Goal: Task Accomplishment & Management: Manage account settings

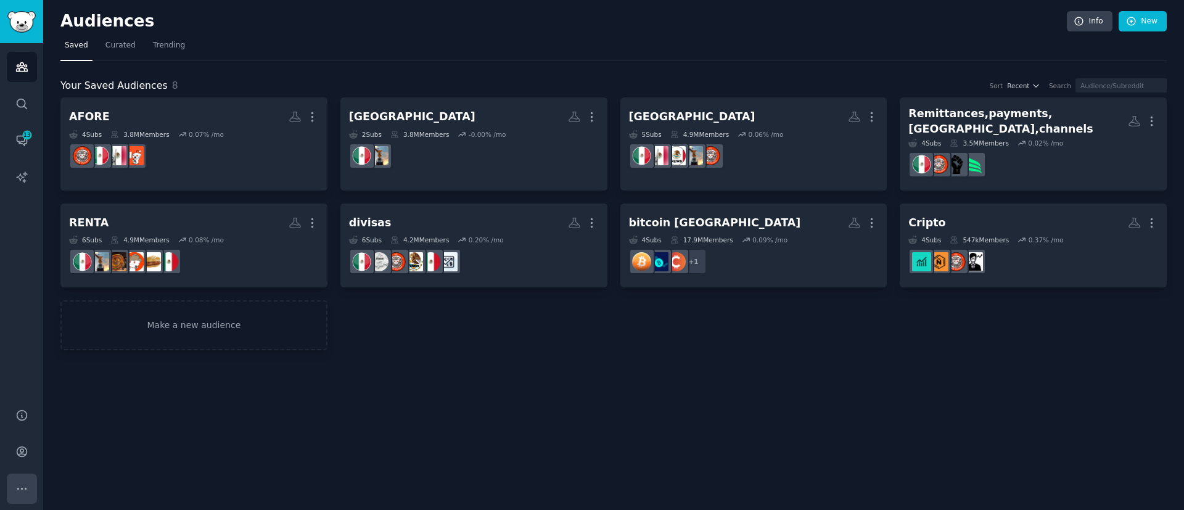
click at [24, 490] on icon "Sidebar" at bounding box center [21, 488] width 13 height 13
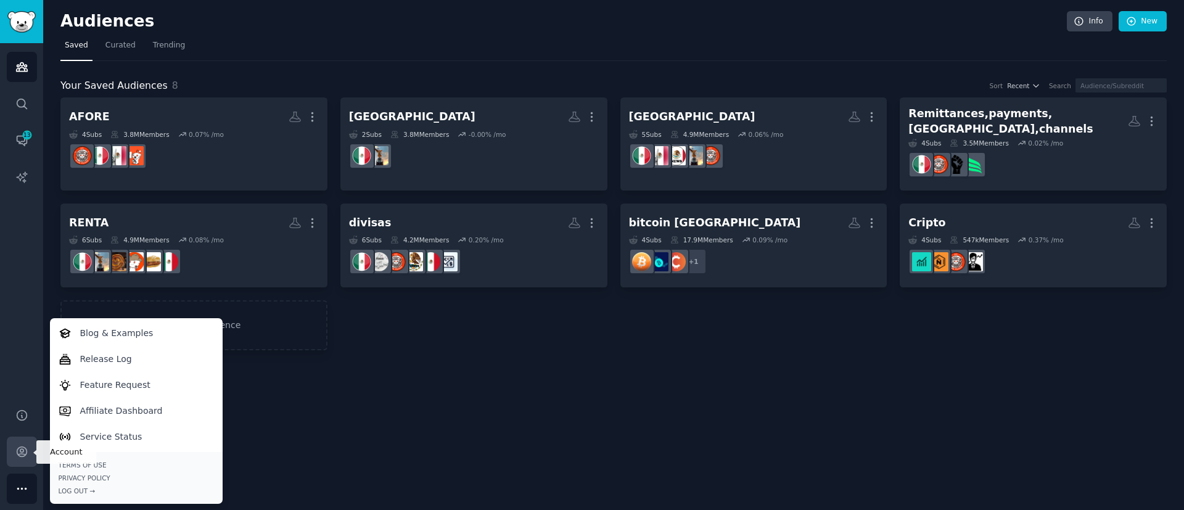
click at [18, 444] on link "Account" at bounding box center [22, 452] width 30 height 30
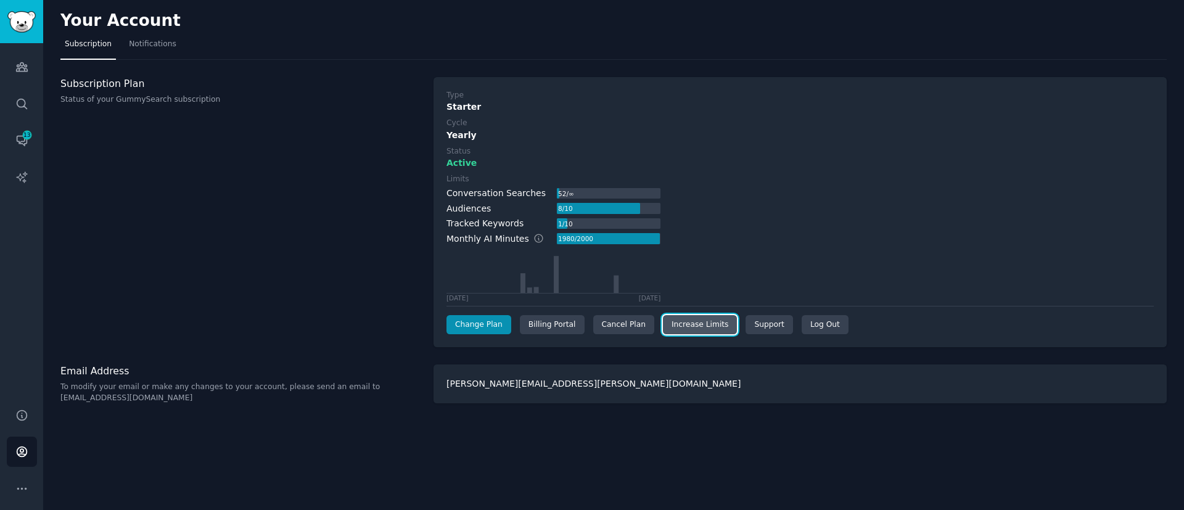
click at [706, 331] on link "Increase Limits" at bounding box center [700, 325] width 75 height 20
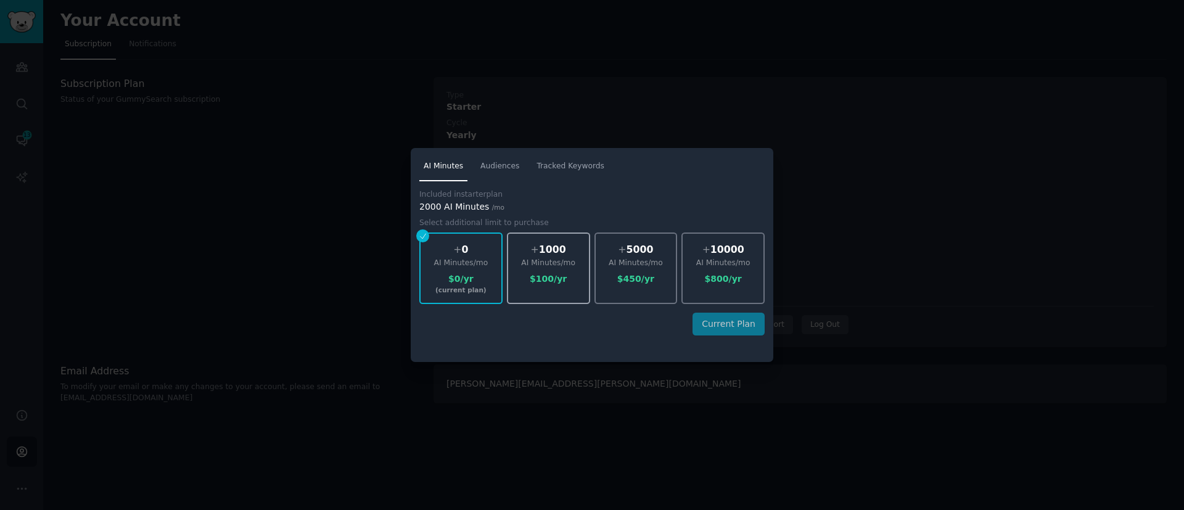
click at [573, 274] on div "$ 100 /yr" at bounding box center [548, 279] width 81 height 13
click at [627, 277] on div "$ 450 /yr" at bounding box center [636, 279] width 81 height 13
click at [911, 188] on div at bounding box center [592, 255] width 1184 height 510
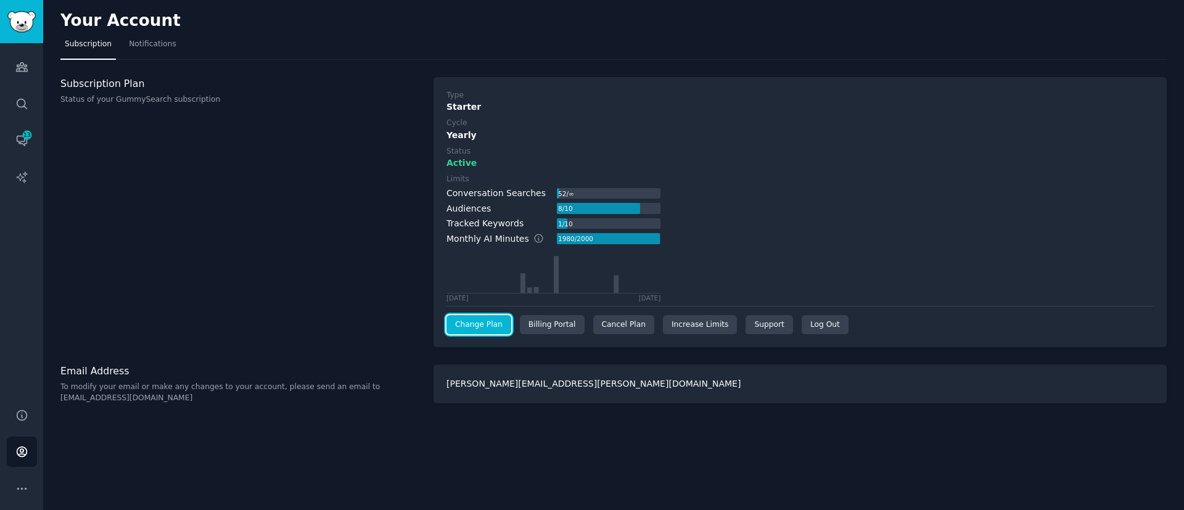
click at [482, 330] on link "Change Plan" at bounding box center [479, 325] width 65 height 20
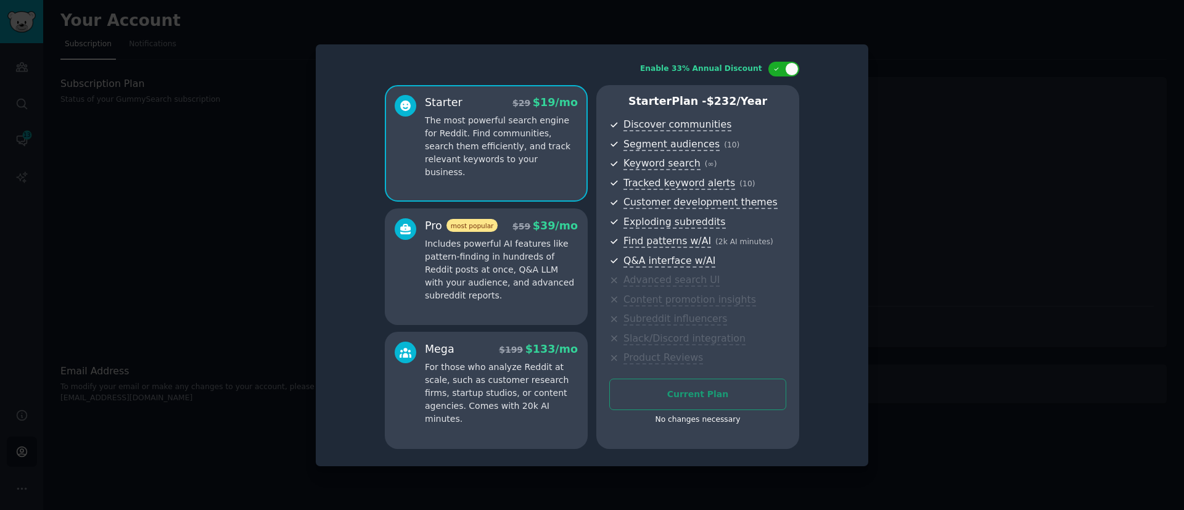
click at [495, 279] on p "Includes powerful AI features like pattern-finding in hundreds of Reddit posts …" at bounding box center [501, 270] width 153 height 65
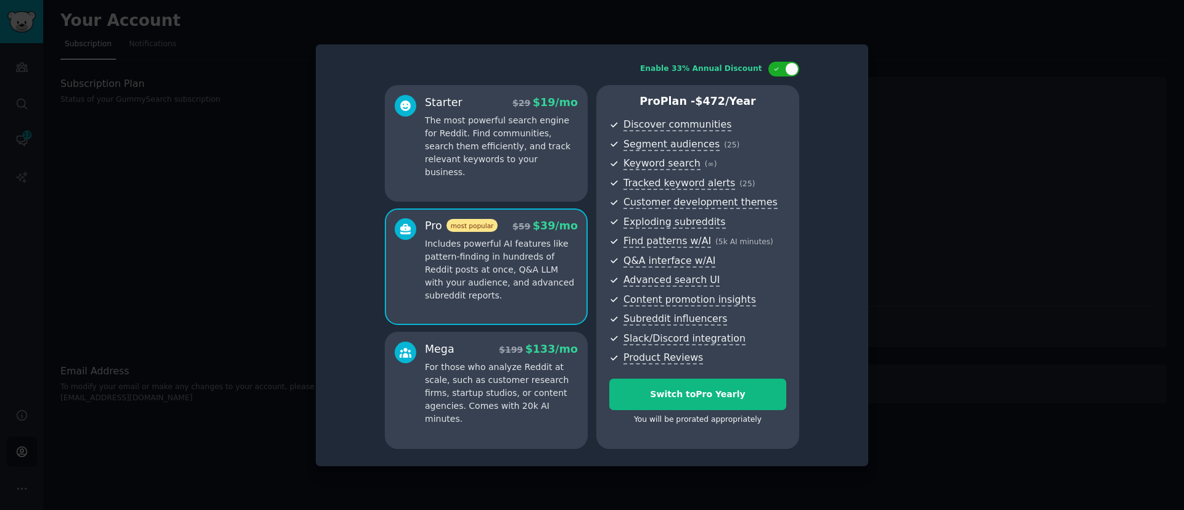
click at [912, 64] on div at bounding box center [592, 255] width 1184 height 510
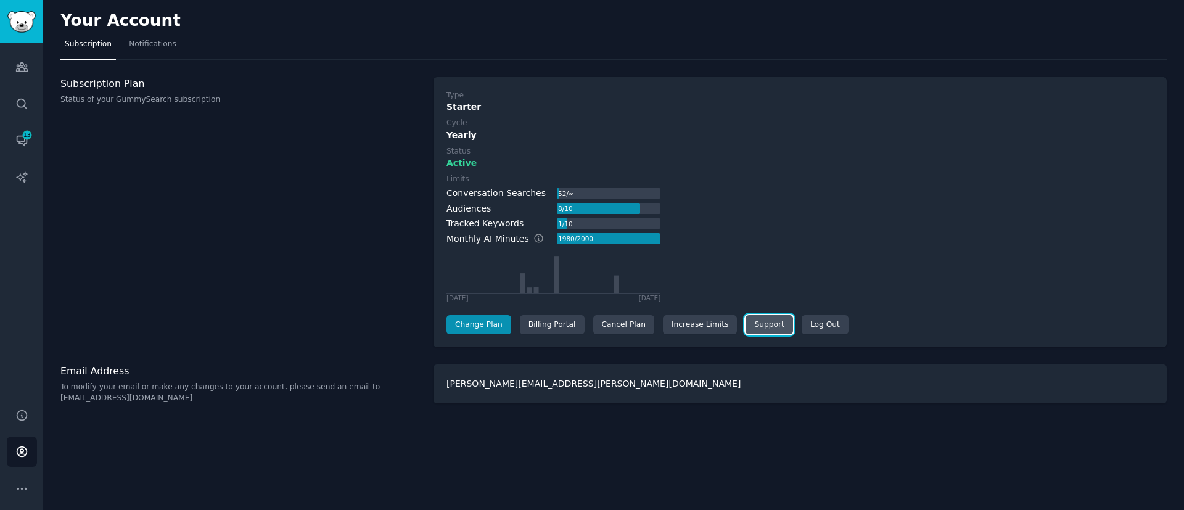
click at [746, 327] on link "Support" at bounding box center [769, 325] width 47 height 20
click at [924, 165] on div "Active" at bounding box center [801, 163] width 708 height 13
click at [540, 320] on div "Billing Portal" at bounding box center [552, 325] width 65 height 20
click at [568, 239] on div "1980 / 2000" at bounding box center [576, 238] width 38 height 11
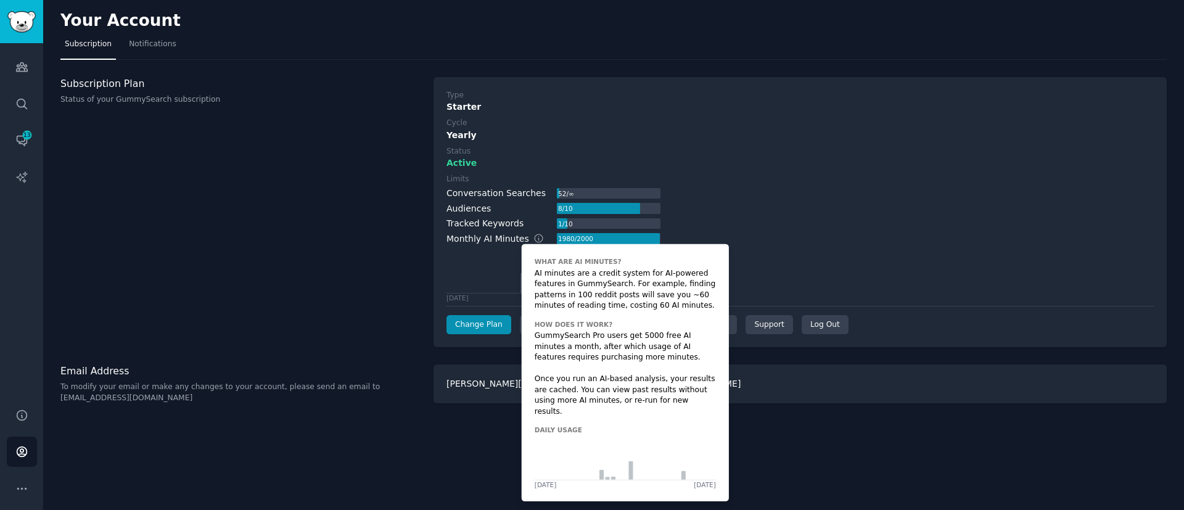
click at [534, 237] on icon at bounding box center [539, 238] width 11 height 11
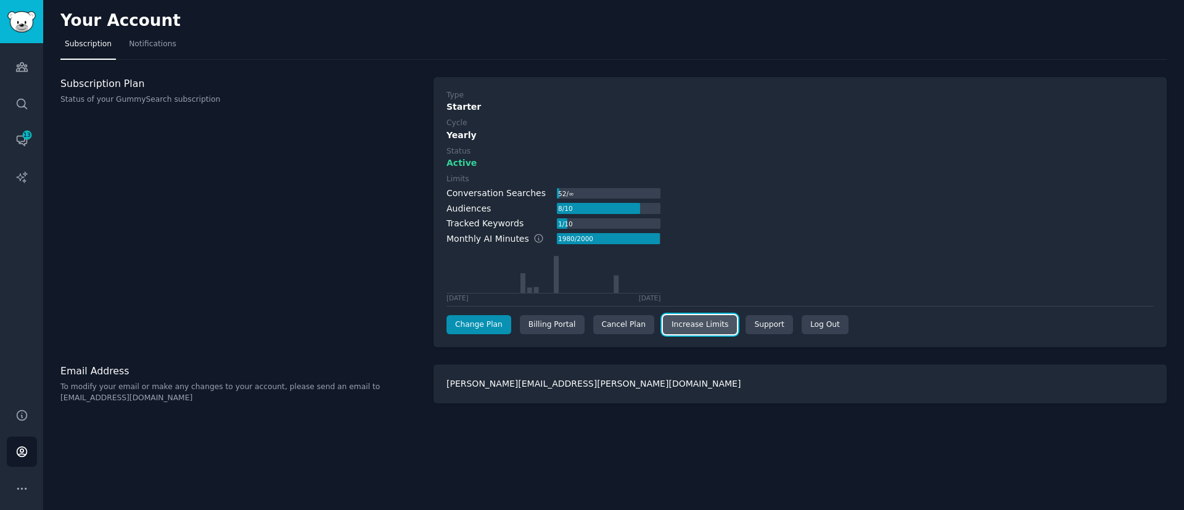
click at [692, 326] on link "Increase Limits" at bounding box center [700, 325] width 75 height 20
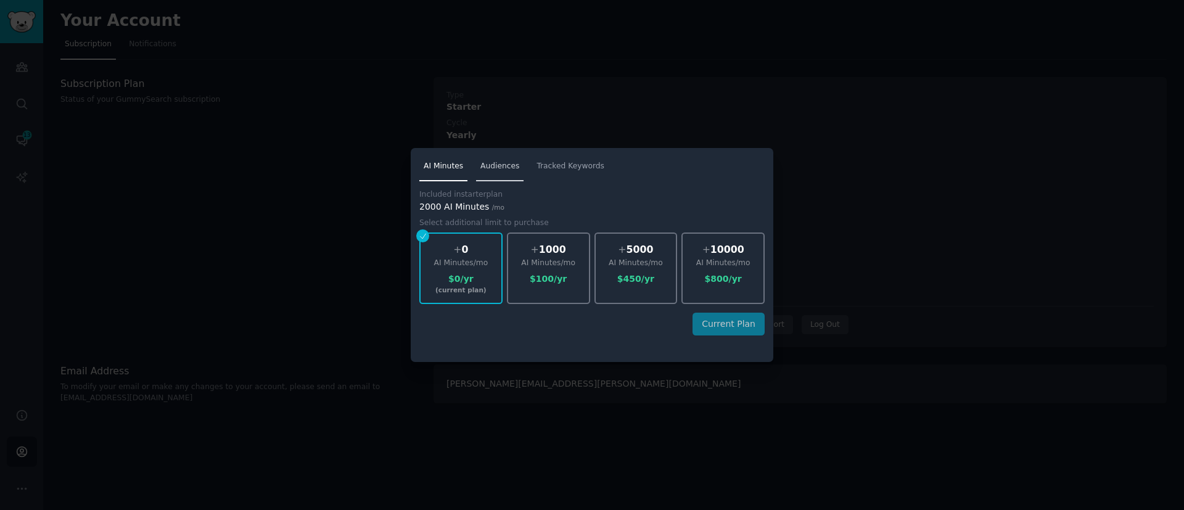
click at [503, 168] on span "Audiences" at bounding box center [500, 166] width 39 height 11
click at [540, 170] on span "Tracked Keywords" at bounding box center [571, 166] width 68 height 11
click at [490, 171] on span "Audiences" at bounding box center [500, 166] width 39 height 11
click at [444, 163] on span "AI Minutes" at bounding box center [443, 166] width 39 height 11
click at [542, 260] on div "AI Minutes /mo" at bounding box center [548, 263] width 81 height 11
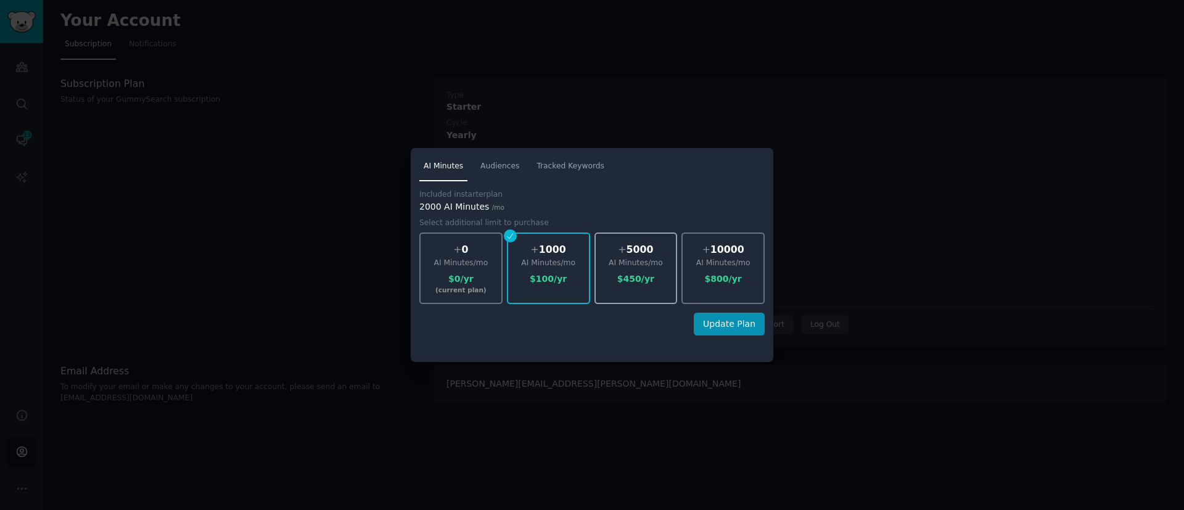
click at [629, 262] on div "AI Minutes /mo" at bounding box center [636, 263] width 81 height 11
click at [693, 262] on div "AI Minutes /mo" at bounding box center [723, 263] width 81 height 11
click at [886, 238] on div at bounding box center [592, 255] width 1184 height 510
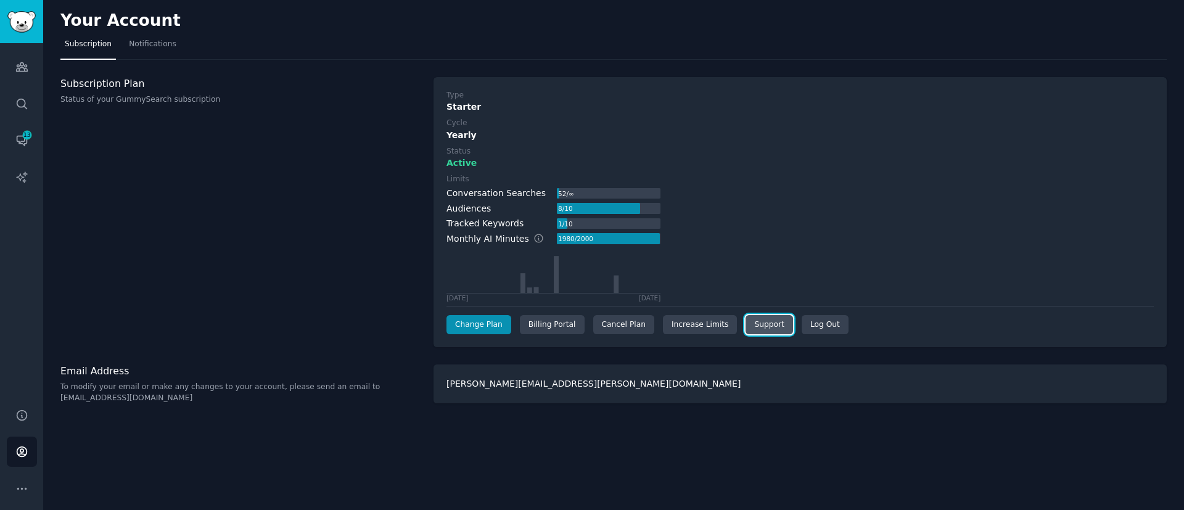
click at [758, 324] on link "Support" at bounding box center [769, 325] width 47 height 20
click at [827, 136] on div "Yearly" at bounding box center [801, 135] width 708 height 13
click at [470, 330] on link "Change Plan" at bounding box center [479, 325] width 65 height 20
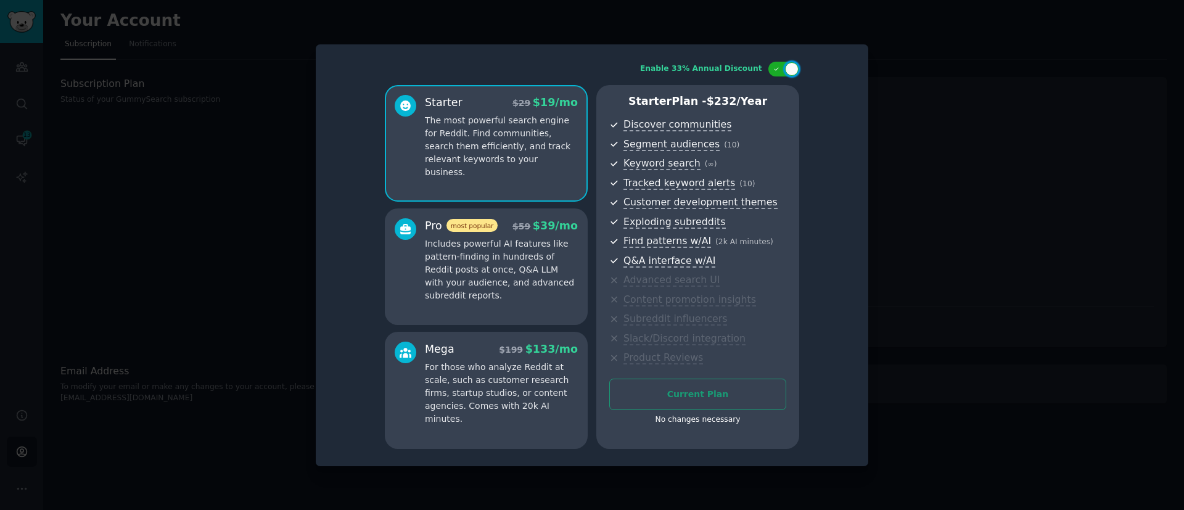
click at [961, 295] on div at bounding box center [592, 255] width 1184 height 510
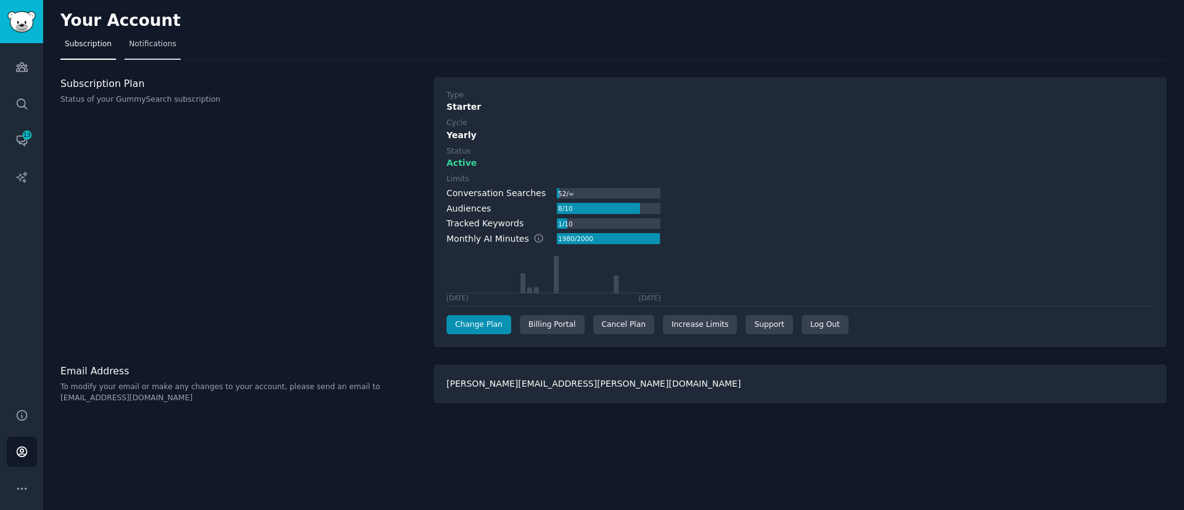
click at [132, 53] on link "Notifications" at bounding box center [153, 47] width 56 height 25
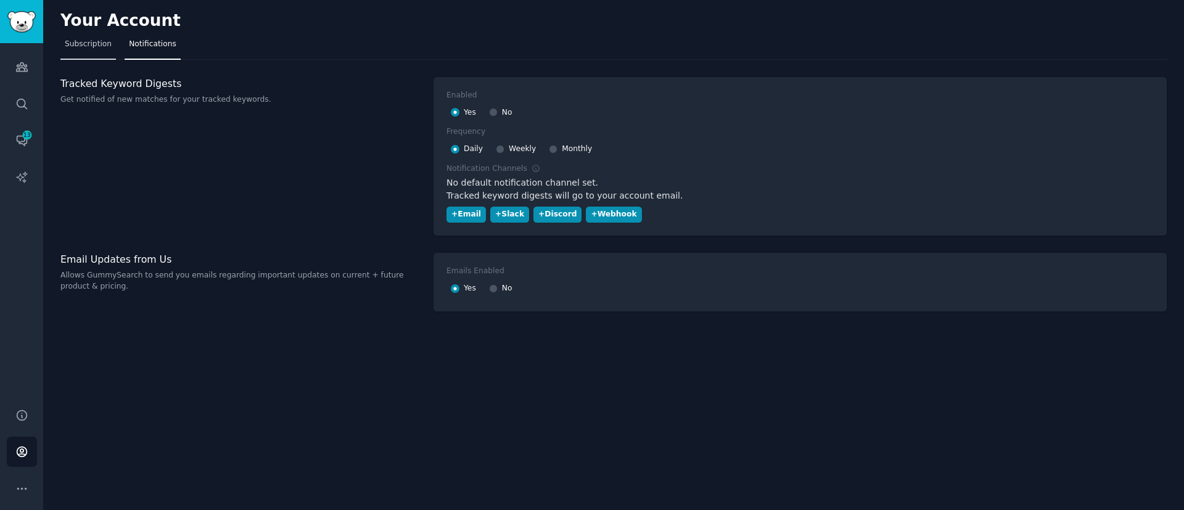
click at [103, 46] on span "Subscription" at bounding box center [88, 44] width 47 height 11
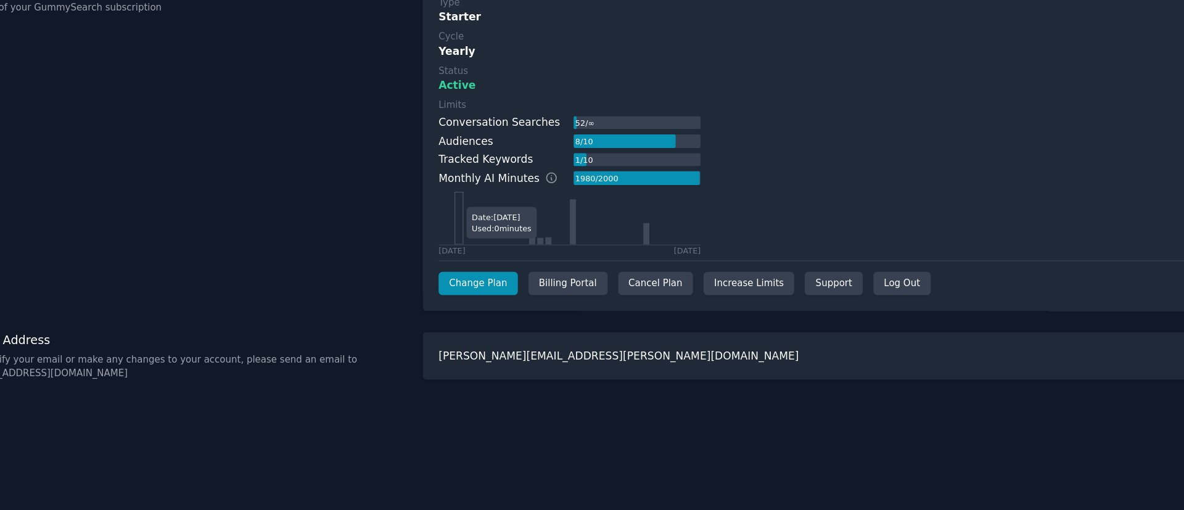
drag, startPoint x: 614, startPoint y: 238, endPoint x: 463, endPoint y: 255, distance: 152.2
click at [463, 255] on icon at bounding box center [550, 271] width 207 height 43
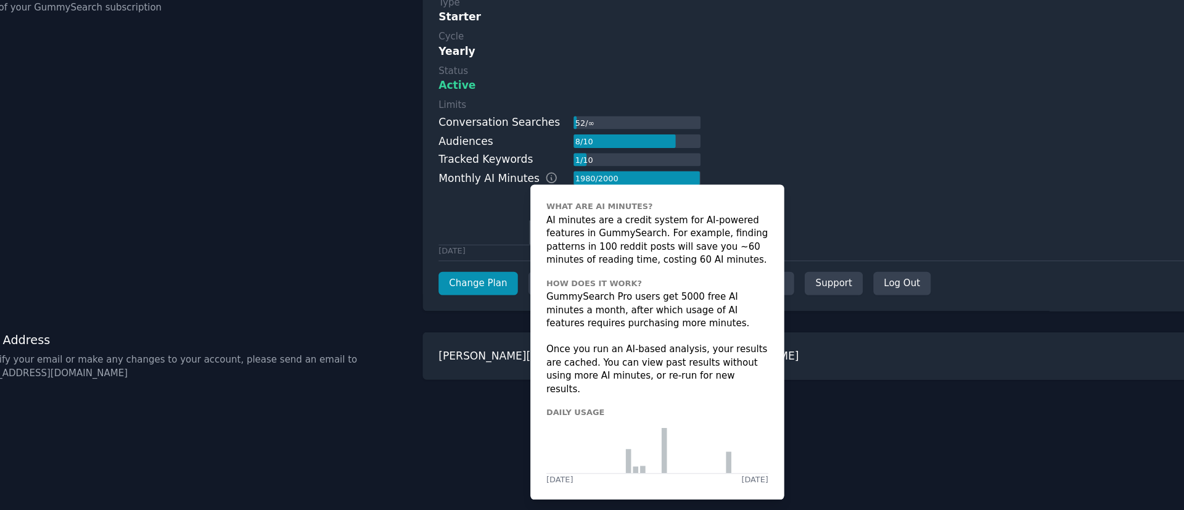
click at [534, 238] on icon at bounding box center [539, 238] width 11 height 11
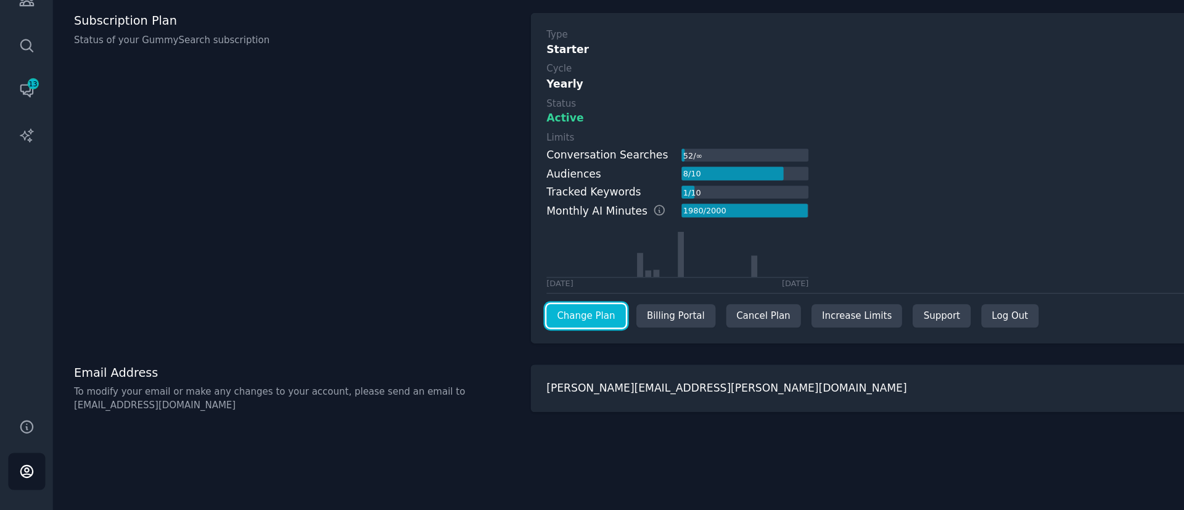
click at [465, 321] on link "Change Plan" at bounding box center [479, 325] width 65 height 20
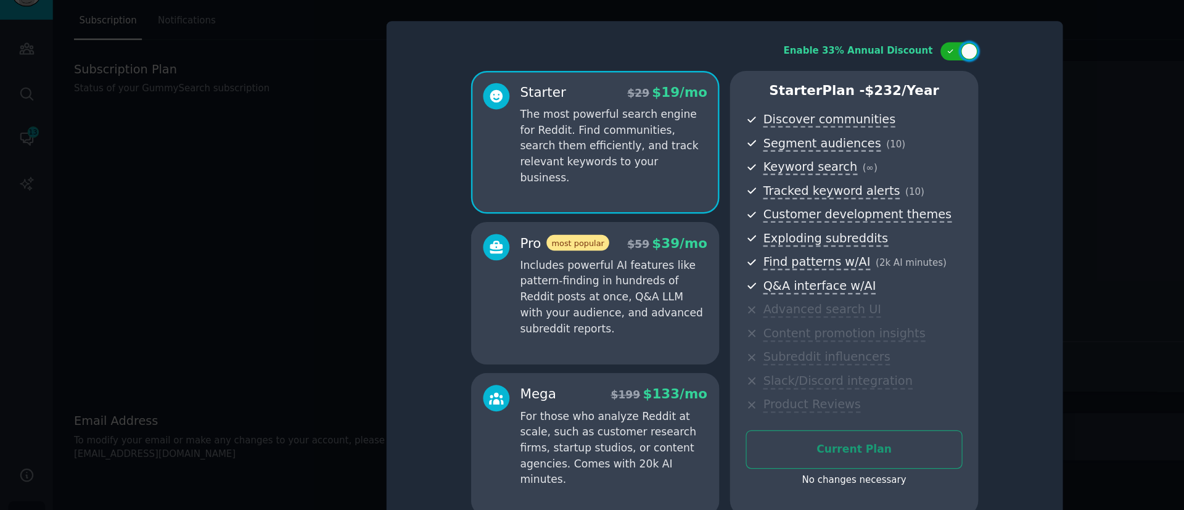
click at [128, 254] on div at bounding box center [592, 255] width 1184 height 510
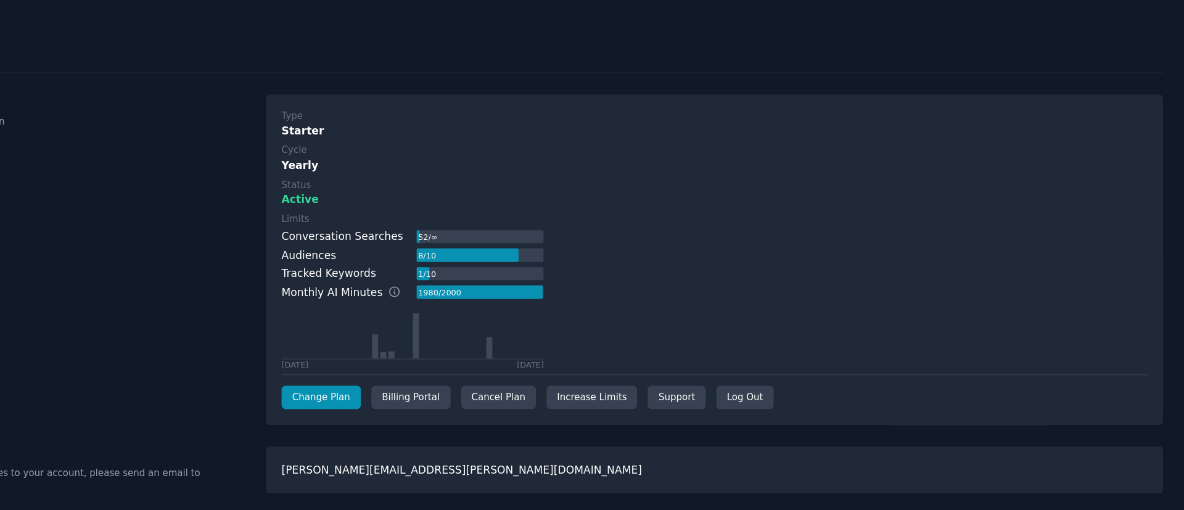
click at [598, 238] on div at bounding box center [608, 238] width 102 height 11
click at [748, 328] on link "Support" at bounding box center [769, 325] width 47 height 20
click at [365, 214] on div "Subscription Plan Status of your GummySearch subscription" at bounding box center [240, 212] width 360 height 271
click at [615, 282] on icon at bounding box center [616, 283] width 5 height 17
click at [746, 323] on link "Support" at bounding box center [769, 325] width 47 height 20
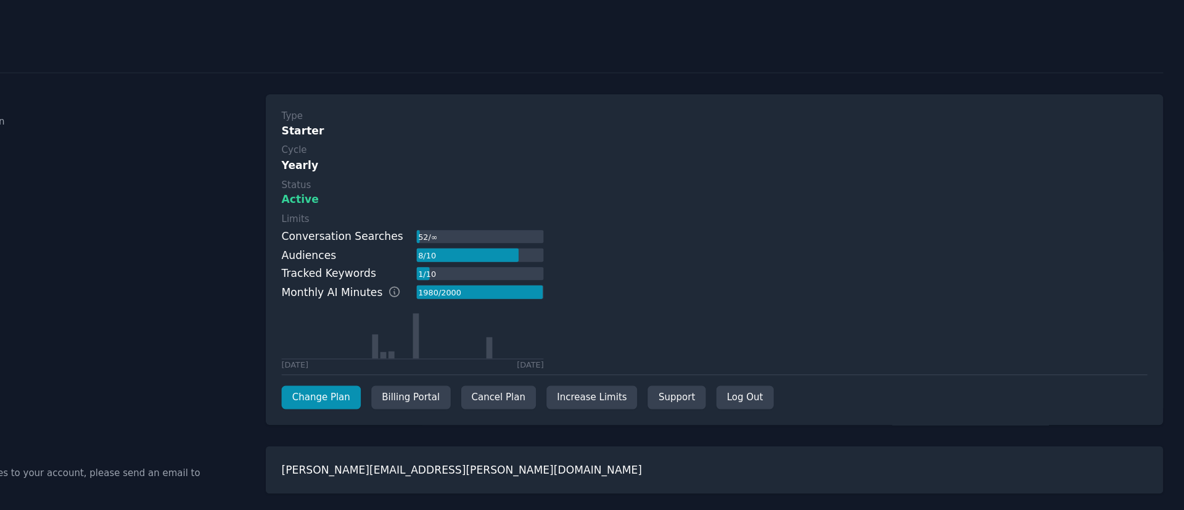
click at [390, 209] on div "Subscription Plan Status of your GummySearch subscription" at bounding box center [240, 212] width 360 height 271
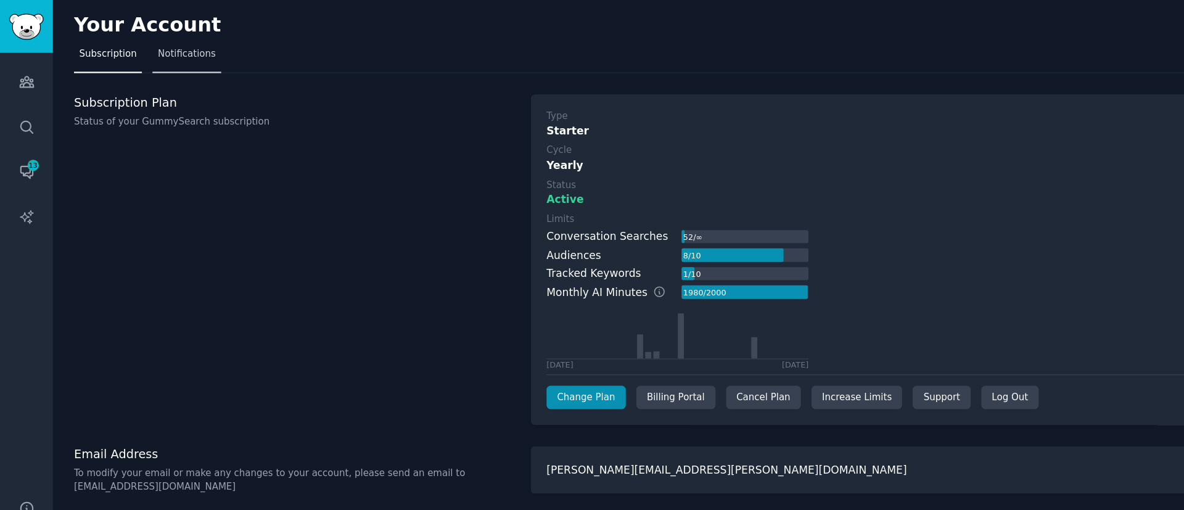
click at [156, 42] on span "Notifications" at bounding box center [153, 44] width 48 height 11
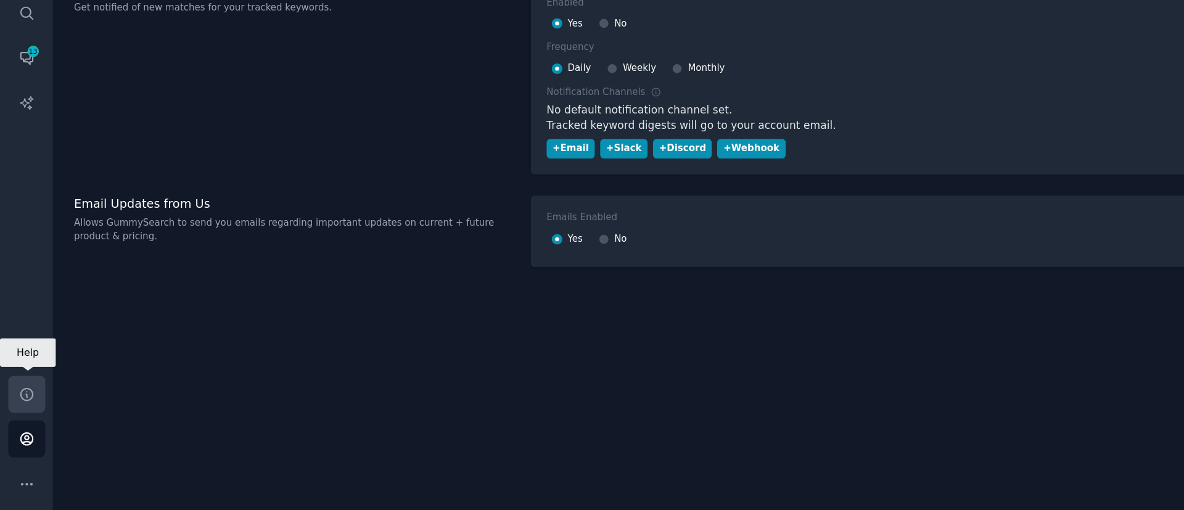
click at [32, 419] on link "Help" at bounding box center [22, 415] width 30 height 30
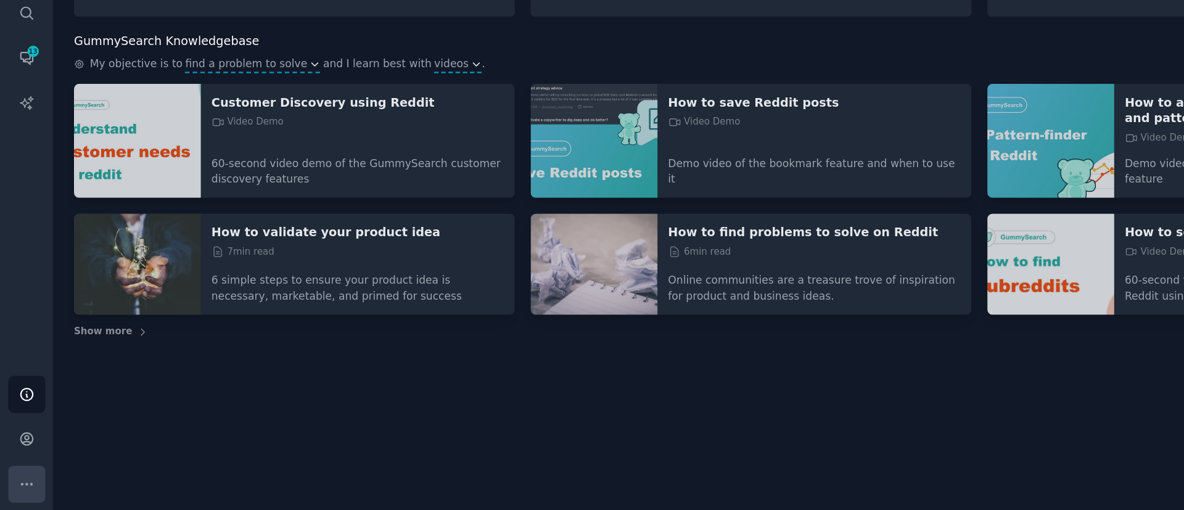
click at [27, 497] on button "More" at bounding box center [22, 489] width 30 height 30
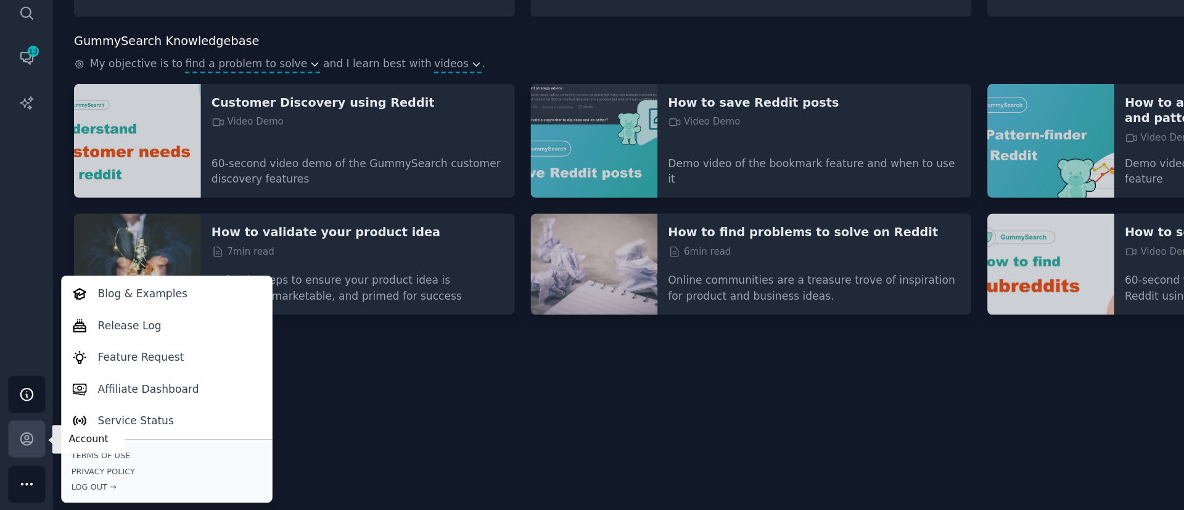
click at [25, 447] on icon "Sidebar" at bounding box center [21, 451] width 13 height 13
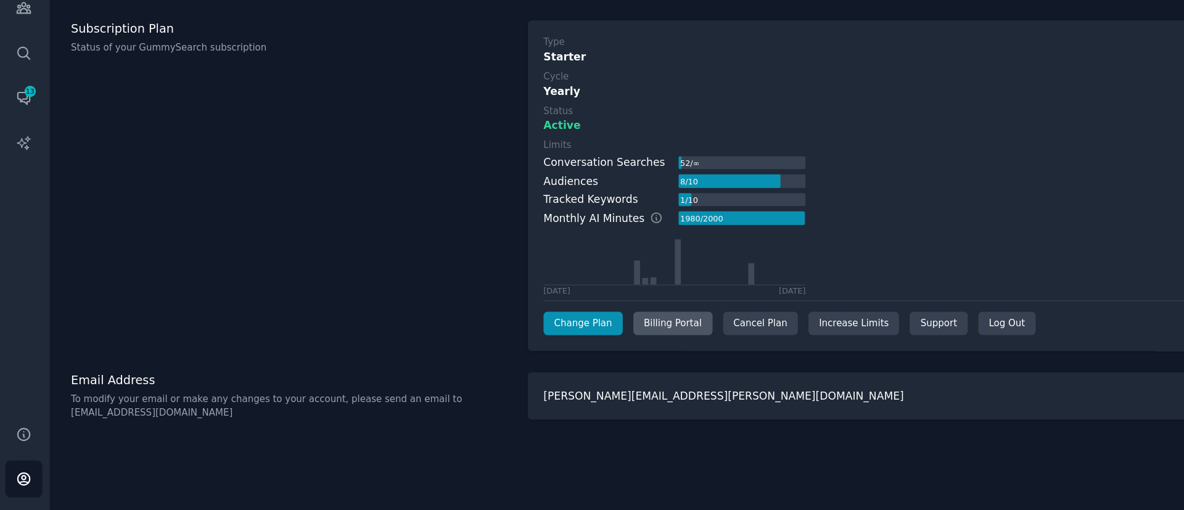
click at [528, 328] on div "Billing Portal" at bounding box center [552, 325] width 65 height 20
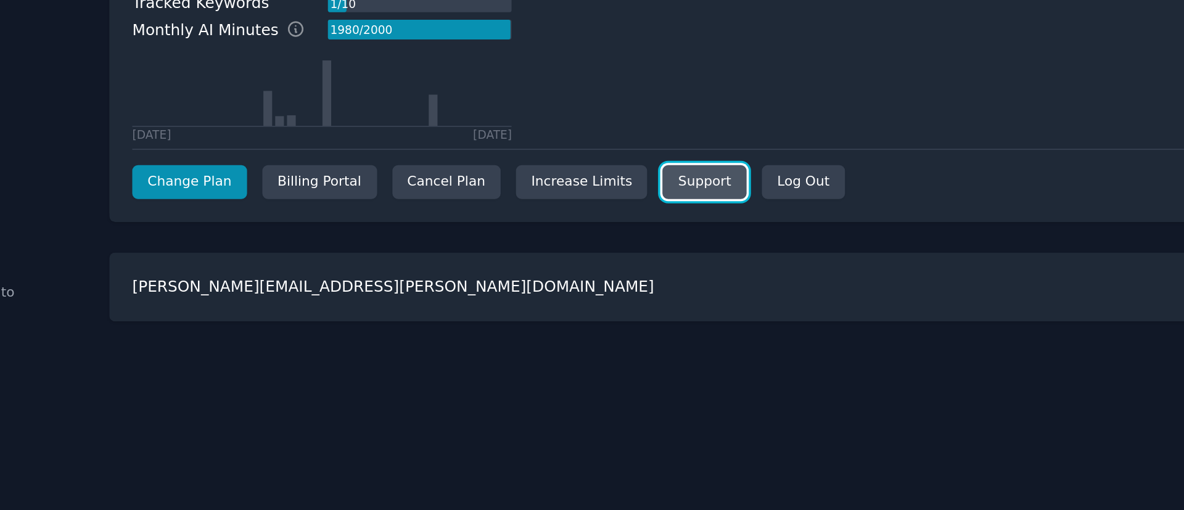
click at [746, 322] on link "Support" at bounding box center [769, 325] width 47 height 20
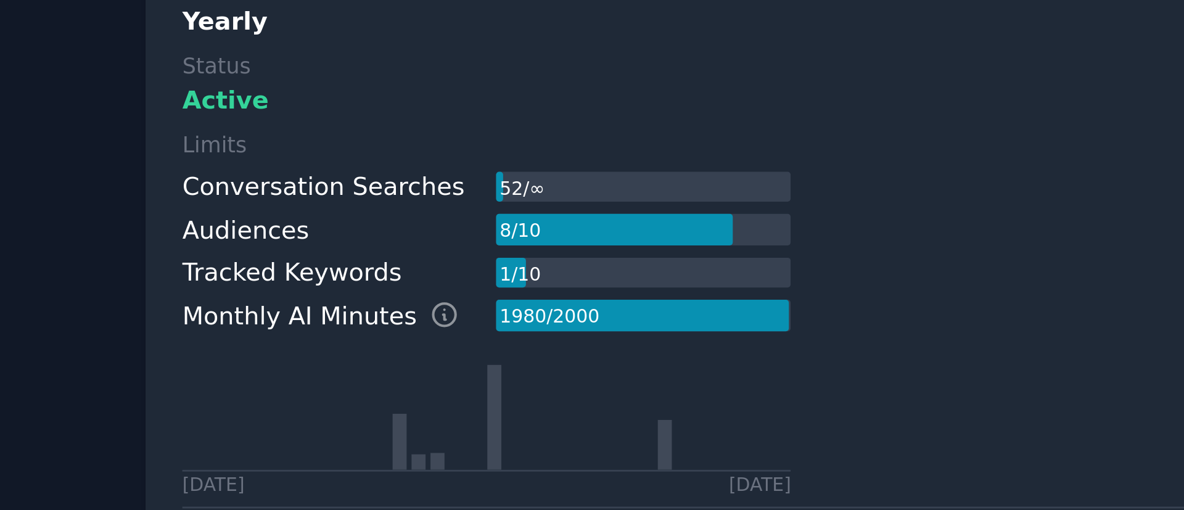
drag, startPoint x: 684, startPoint y: 365, endPoint x: 421, endPoint y: 185, distance: 318.8
click at [421, 185] on div "Subscription Plan Status of your GummySearch subscription Type Starter Cycle Ye…" at bounding box center [613, 212] width 1107 height 271
drag, startPoint x: 563, startPoint y: 194, endPoint x: 582, endPoint y: 194, distance: 19.1
click at [582, 194] on div "52 / ∞" at bounding box center [609, 193] width 104 height 11
click at [674, 191] on div "Limits Conversation Searches 52 / ∞ Audiences 8 / 10 Tracked Keywords 1 / 10 Mo…" at bounding box center [801, 238] width 708 height 128
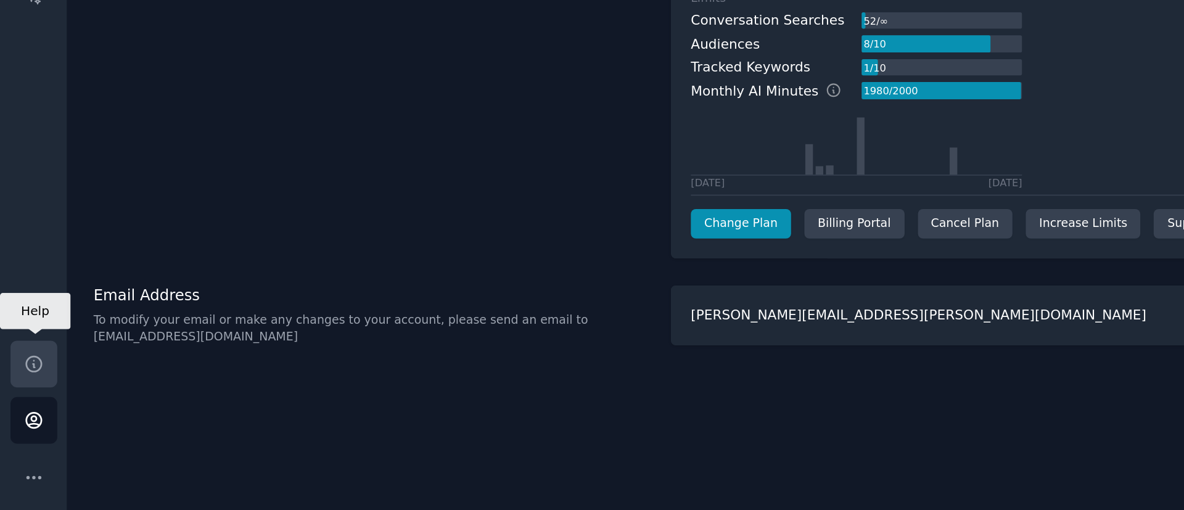
click at [17, 421] on icon "Sidebar" at bounding box center [21, 415] width 13 height 13
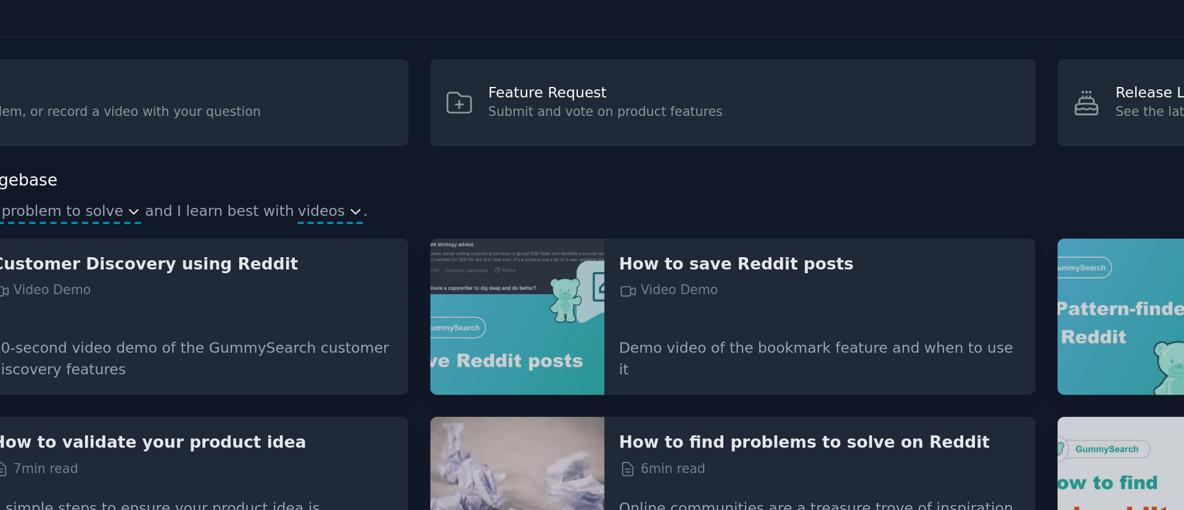
click at [552, 125] on div "GummySearch Knowledgebase" at bounding box center [613, 127] width 1107 height 15
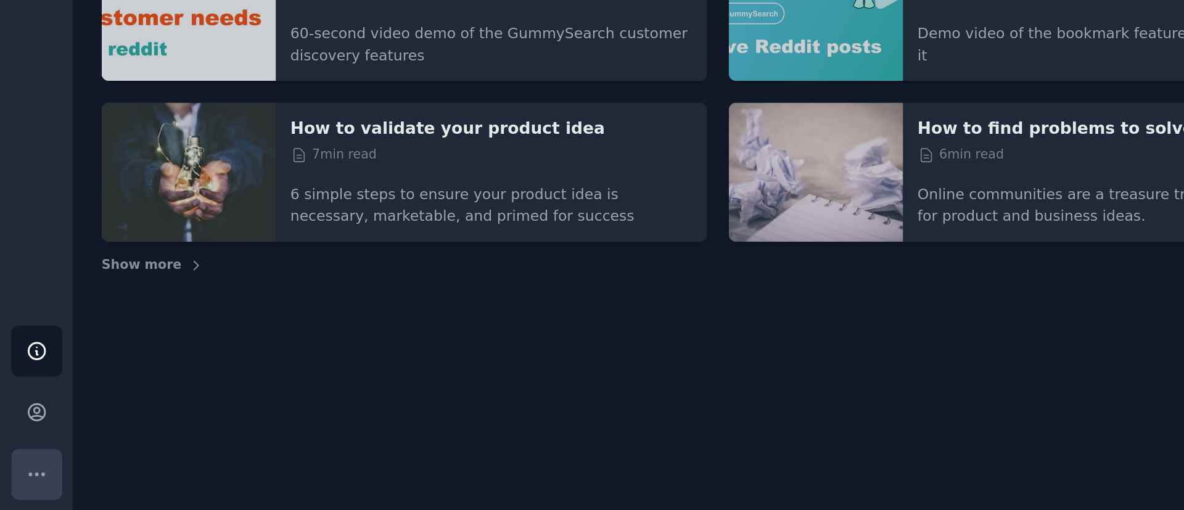
click at [10, 483] on button "More" at bounding box center [22, 489] width 30 height 30
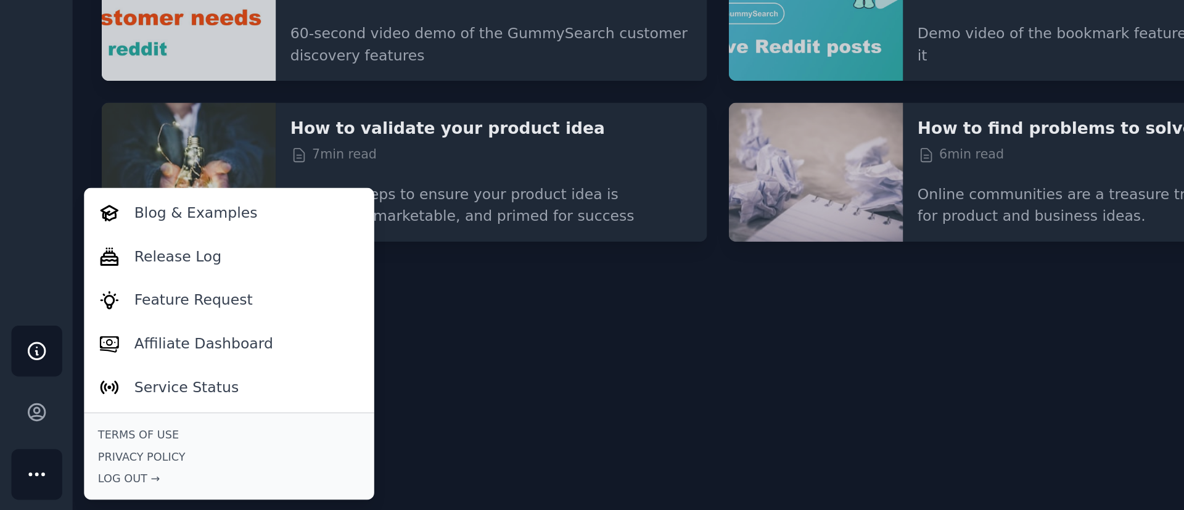
click at [428, 442] on div "Help Contact Support Write a question/problem, or record a video with your ques…" at bounding box center [613, 255] width 1141 height 510
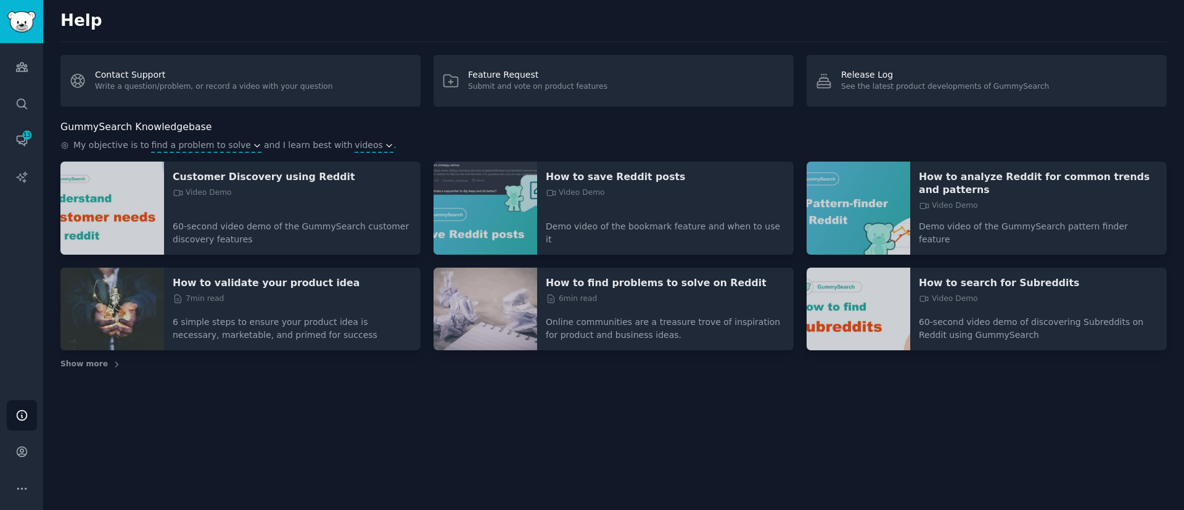
click at [644, 307] on p "Online communities are a treasure trove of inspiration for product and business…" at bounding box center [665, 324] width 239 height 35
